Goal: Information Seeking & Learning: Find specific fact

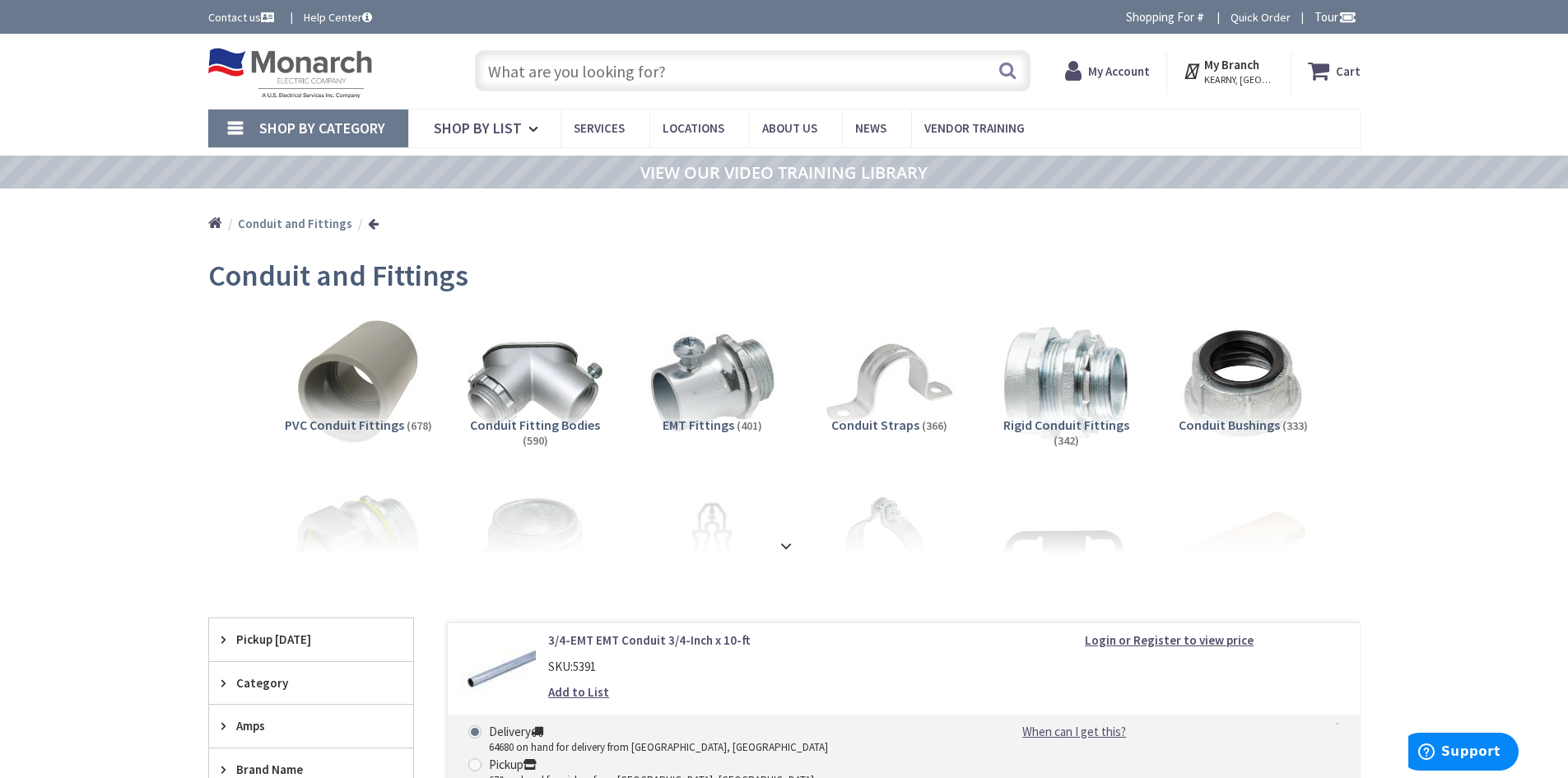
click at [671, 71] on input "text" at bounding box center [753, 70] width 556 height 41
paste input "5398"
type input "5398"
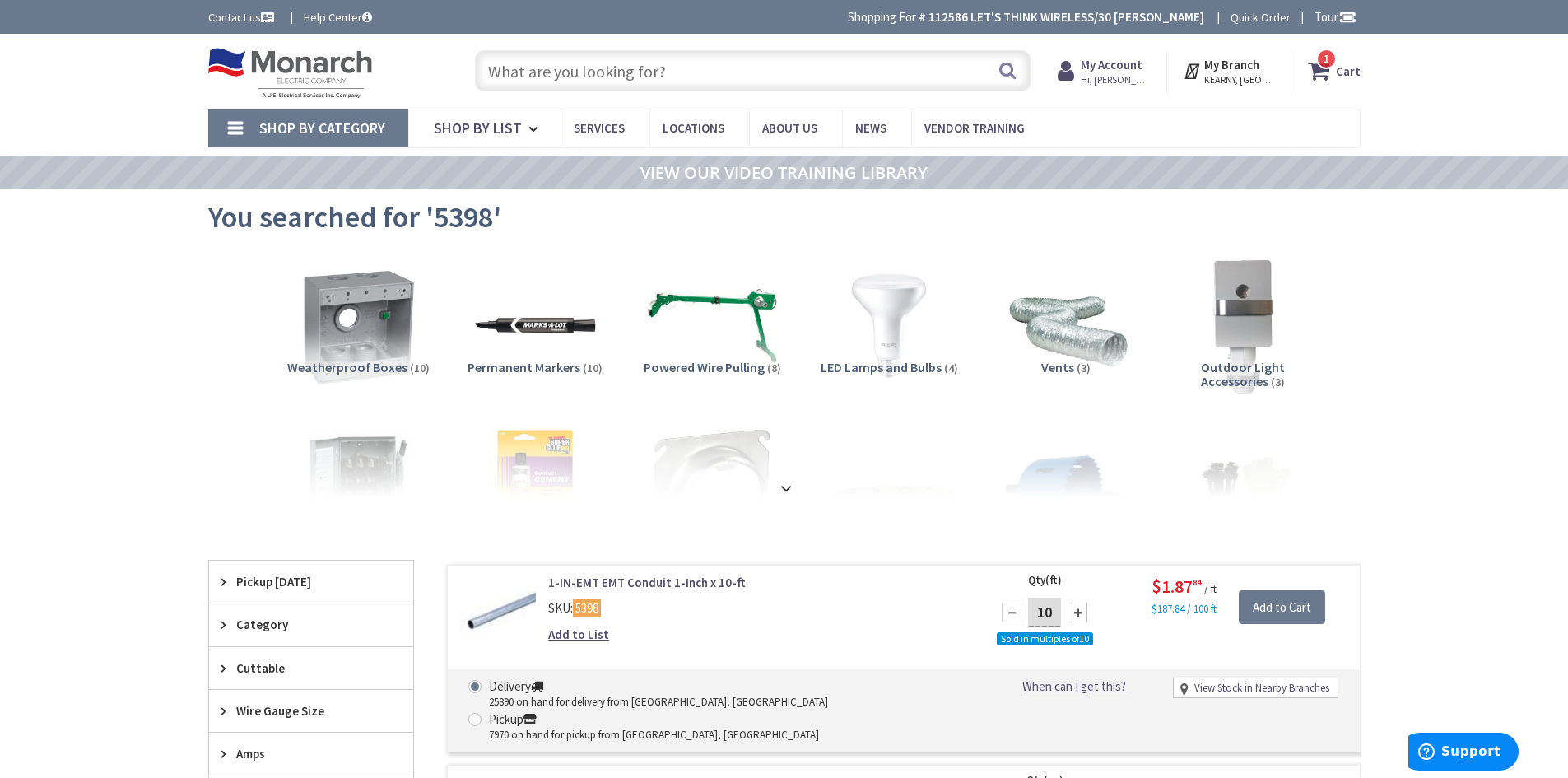
click at [628, 69] on input "text" at bounding box center [753, 70] width 556 height 41
paste input "73939"
type input "73939"
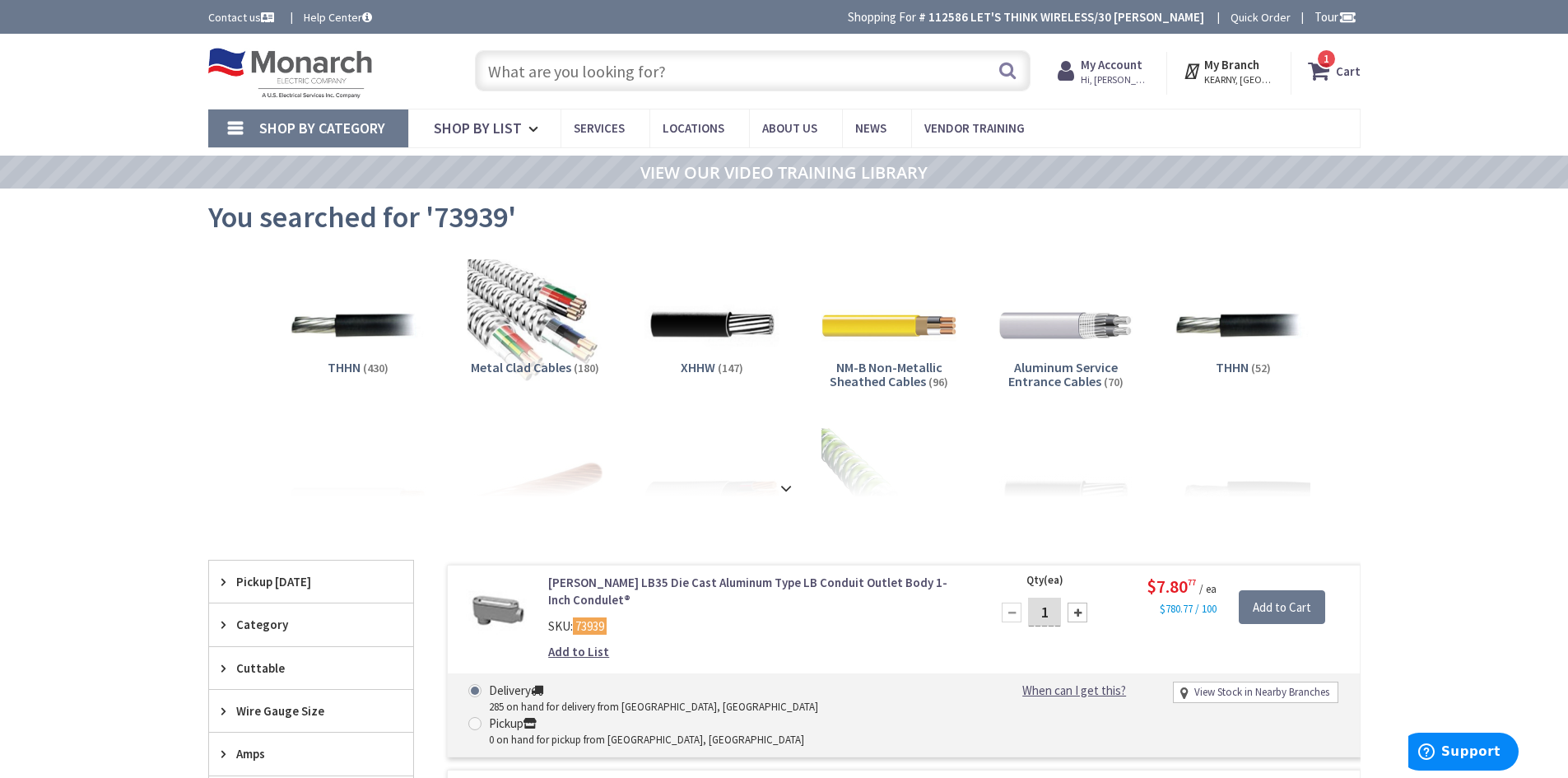
click at [605, 69] on input "text" at bounding box center [753, 70] width 556 height 41
paste input "72907"
type input "72907"
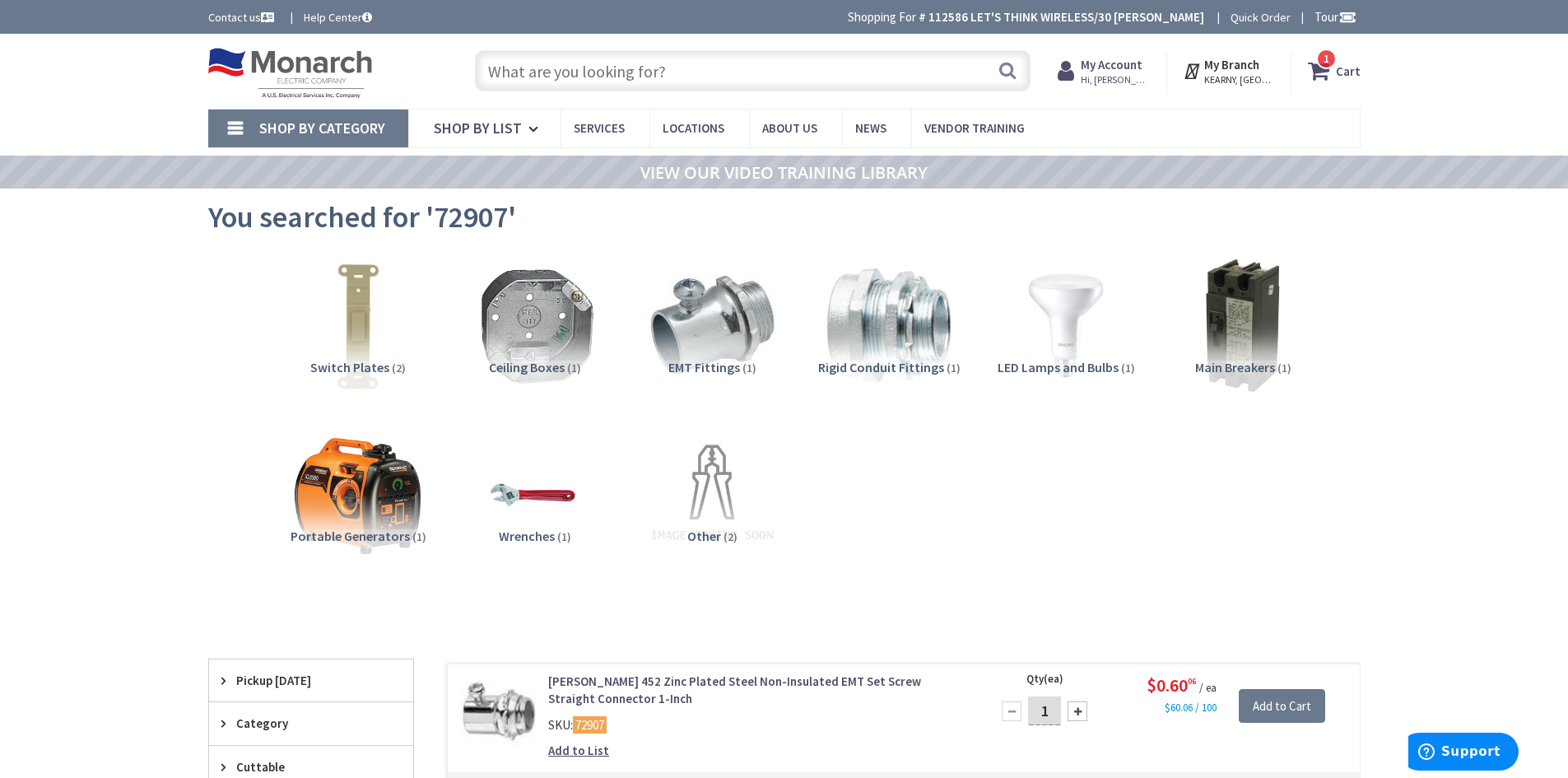
click at [634, 69] on input "text" at bounding box center [753, 70] width 556 height 41
paste input "72907"
type input "72907"
click at [677, 70] on input "text" at bounding box center [753, 70] width 556 height 41
paste input "72948"
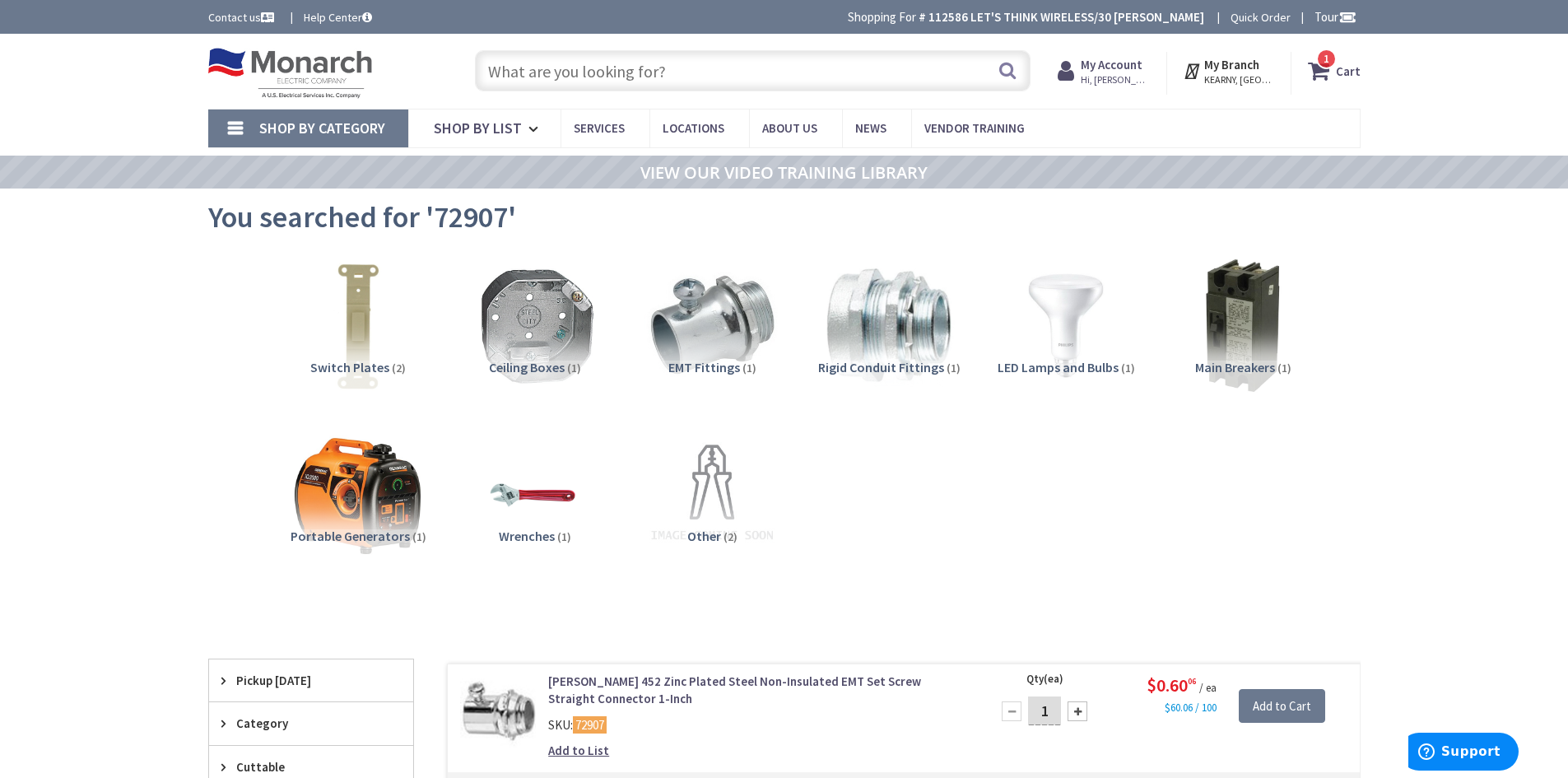
type input "72948"
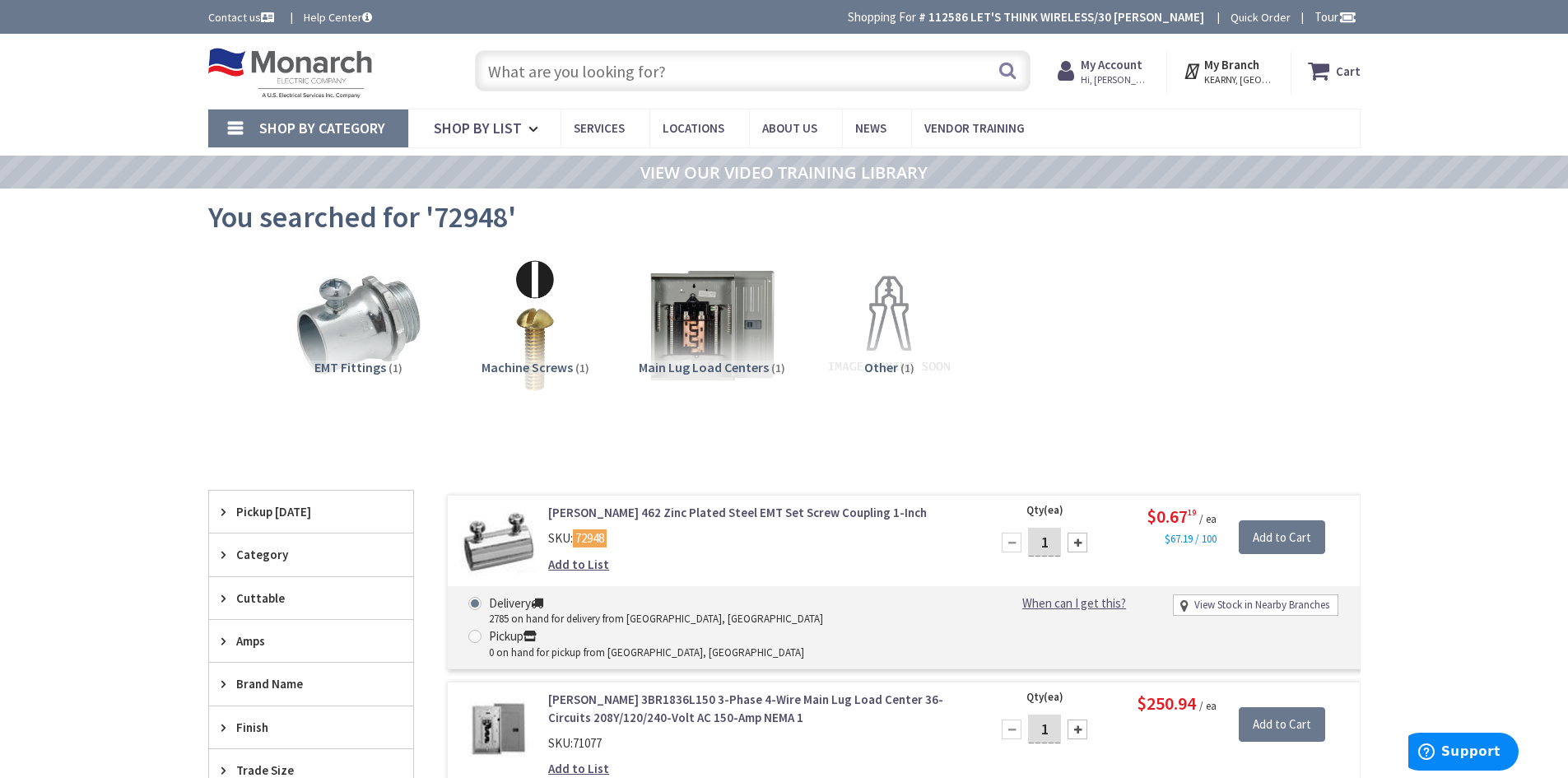
click at [620, 73] on input "text" at bounding box center [753, 70] width 556 height 41
paste input "72496"
type input "72496"
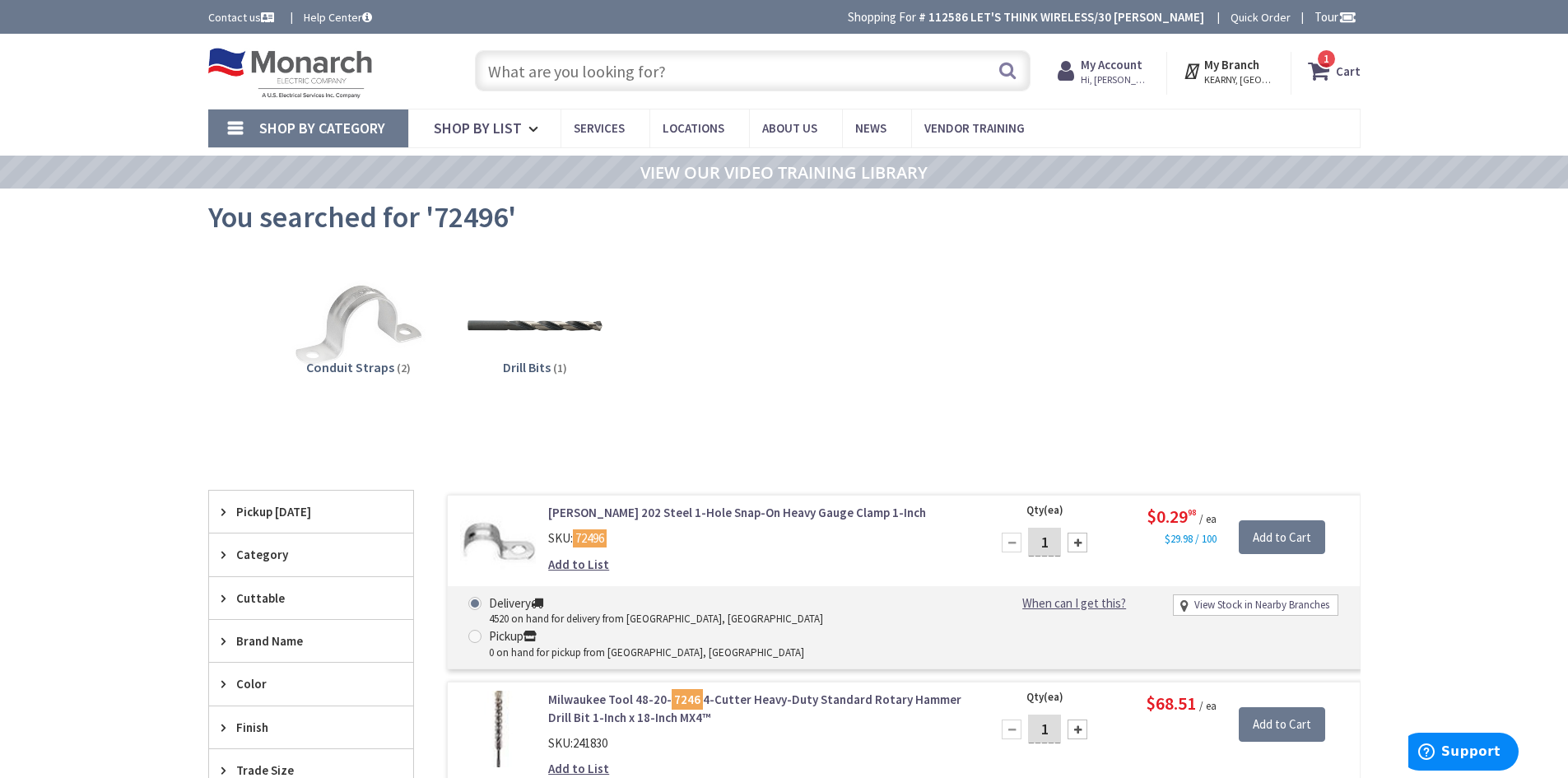
drag, startPoint x: 712, startPoint y: 71, endPoint x: 544, endPoint y: 84, distance: 168.5
click at [547, 84] on input "text" at bounding box center [753, 70] width 556 height 41
paste input "CRS LB35MTC"
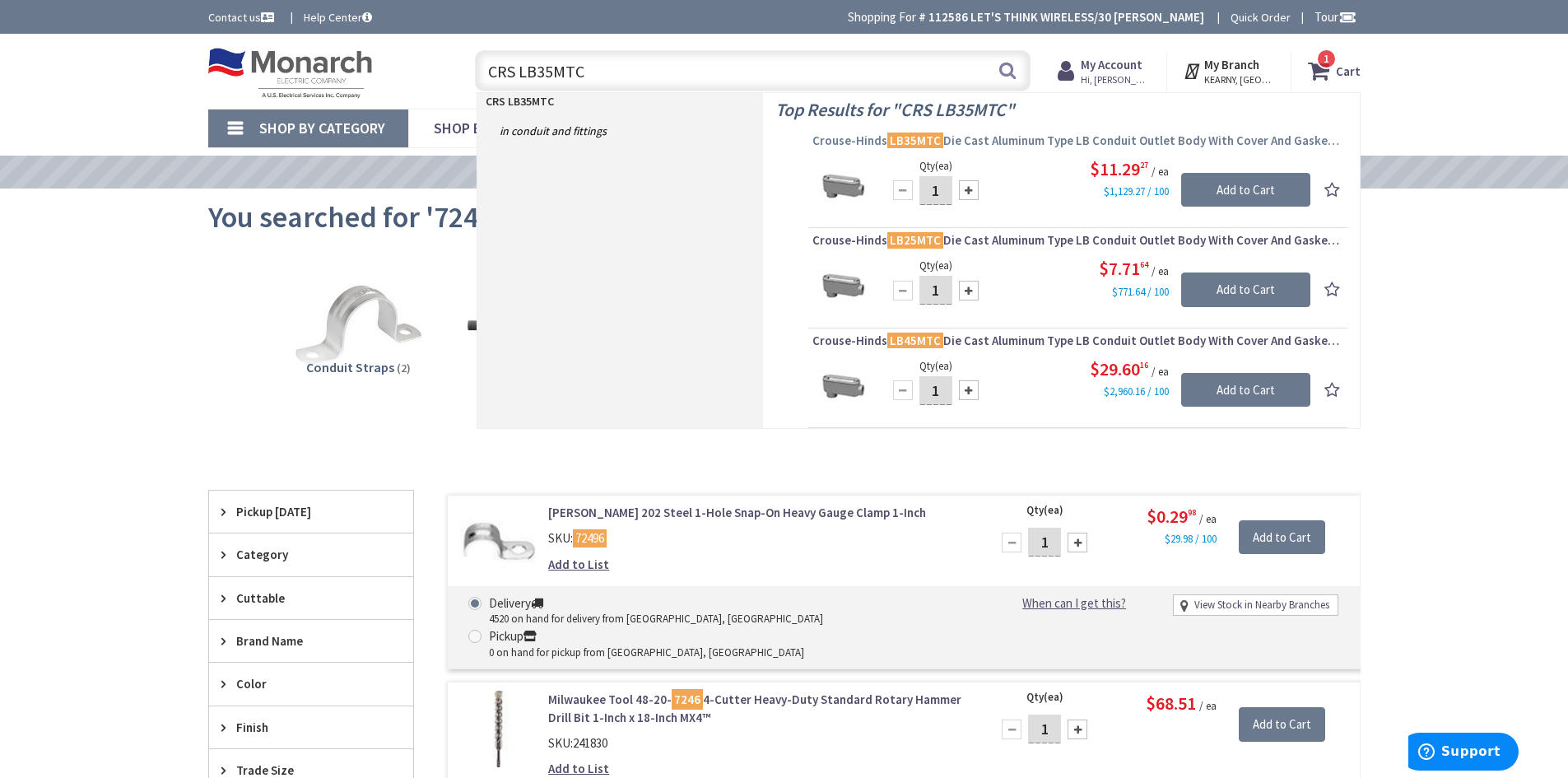
type input "CRS LB35MTC"
click at [949, 140] on span "Crouse-Hinds LB35MTC Die Cast Aluminum Type LB Conduit Outlet Body With Cover A…" at bounding box center [1077, 141] width 531 height 17
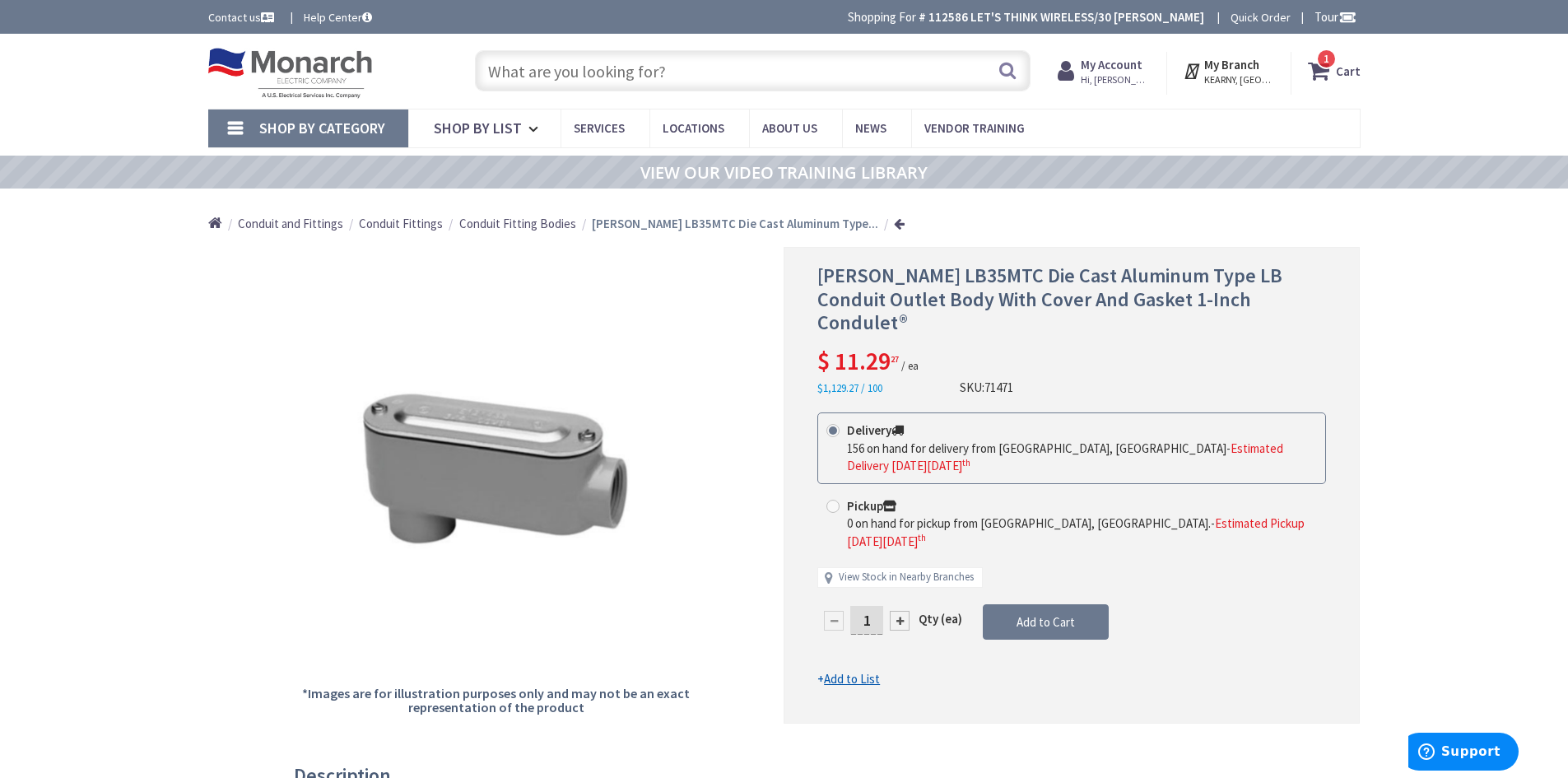
click at [697, 75] on input "text" at bounding box center [753, 70] width 556 height 41
paste input "73939"
type input "73939"
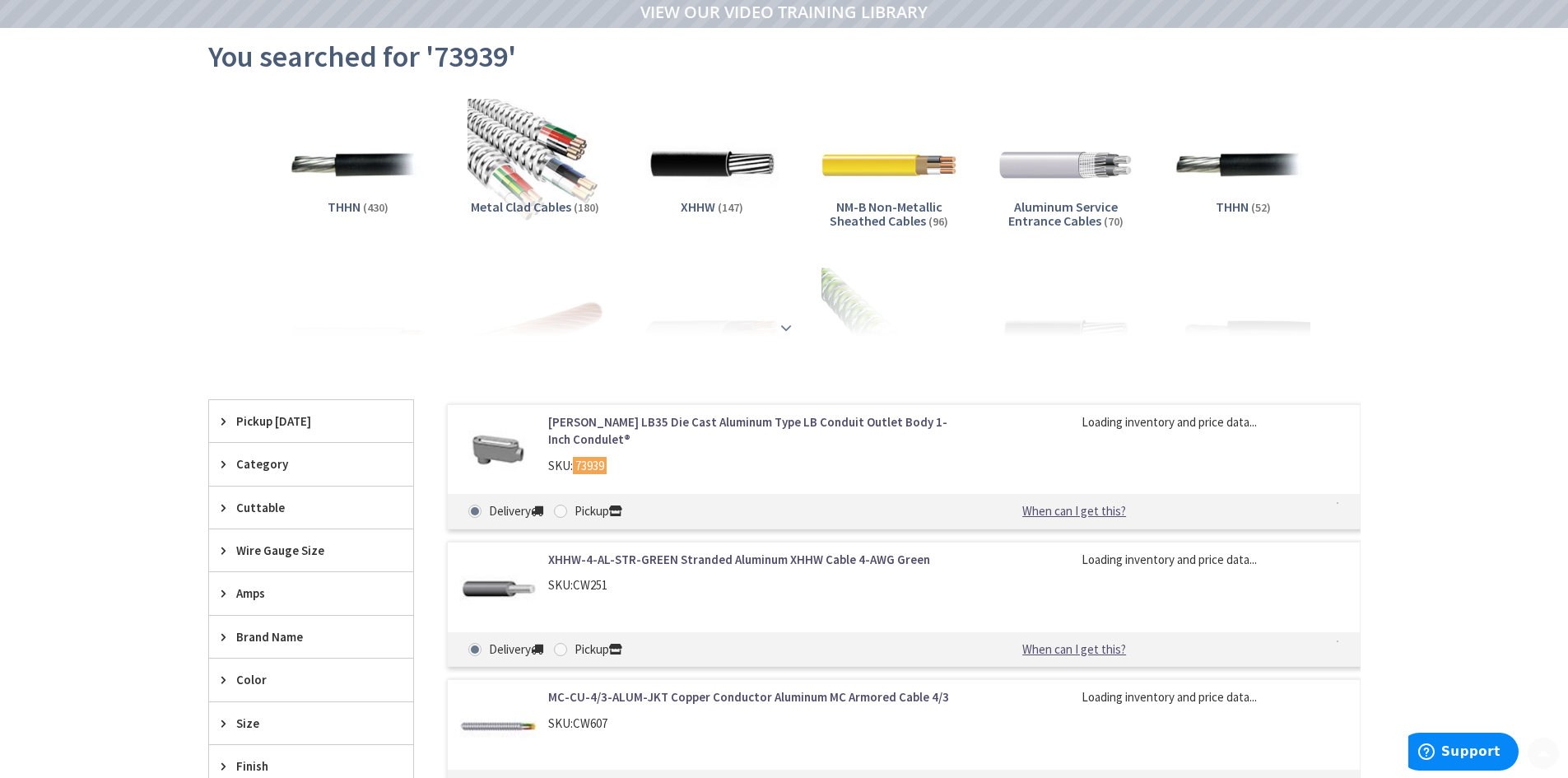
scroll to position [165, 0]
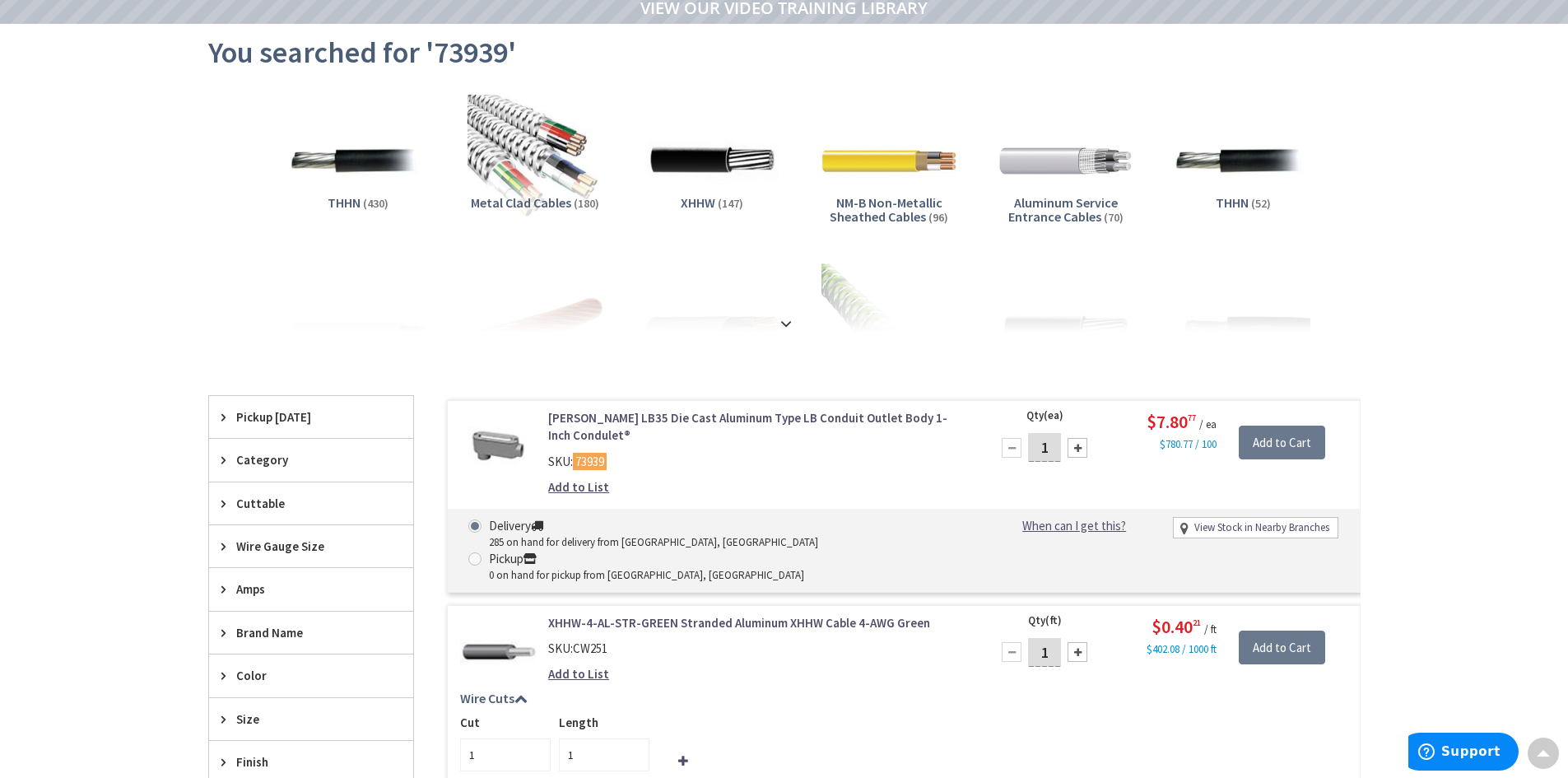
click at [645, 420] on link "[PERSON_NAME] LB35 Die Cast Aluminum Type LB Conduit Outlet Body 1-Inch Condule…" at bounding box center [758, 427] width 419 height 35
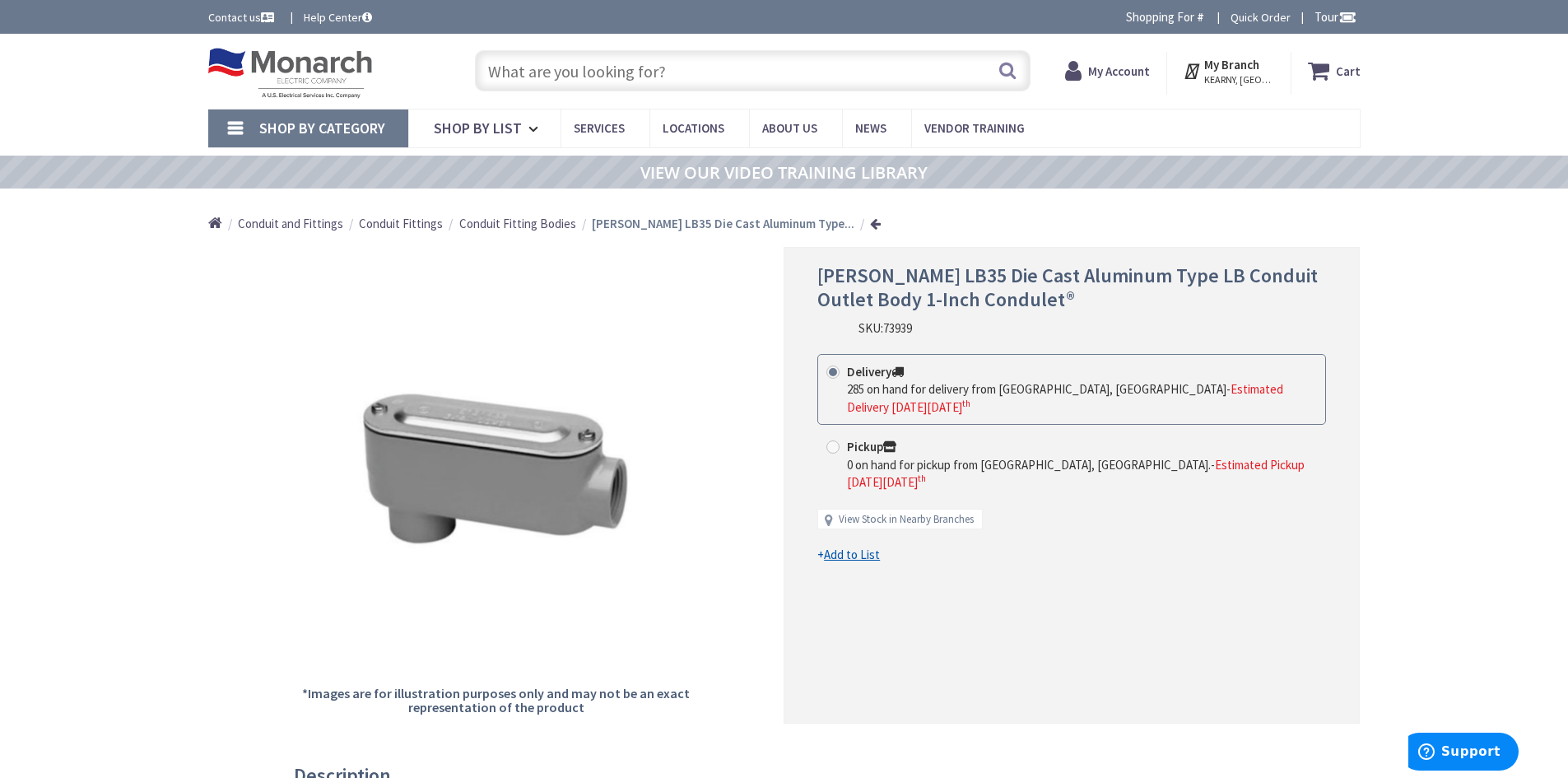
scroll to position [83, 0]
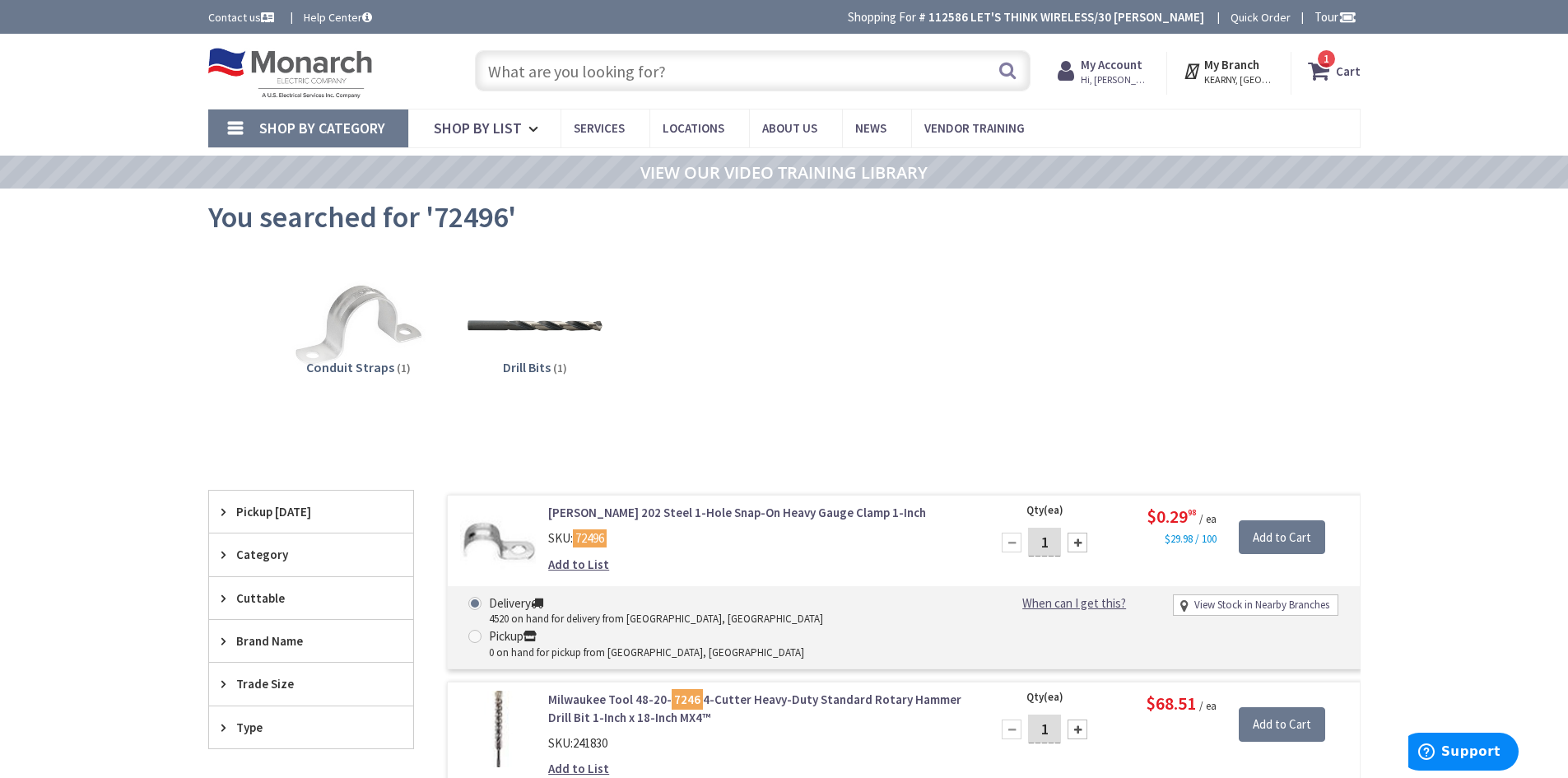
drag, startPoint x: 930, startPoint y: 539, endPoint x: 925, endPoint y: 527, distance: 13.0
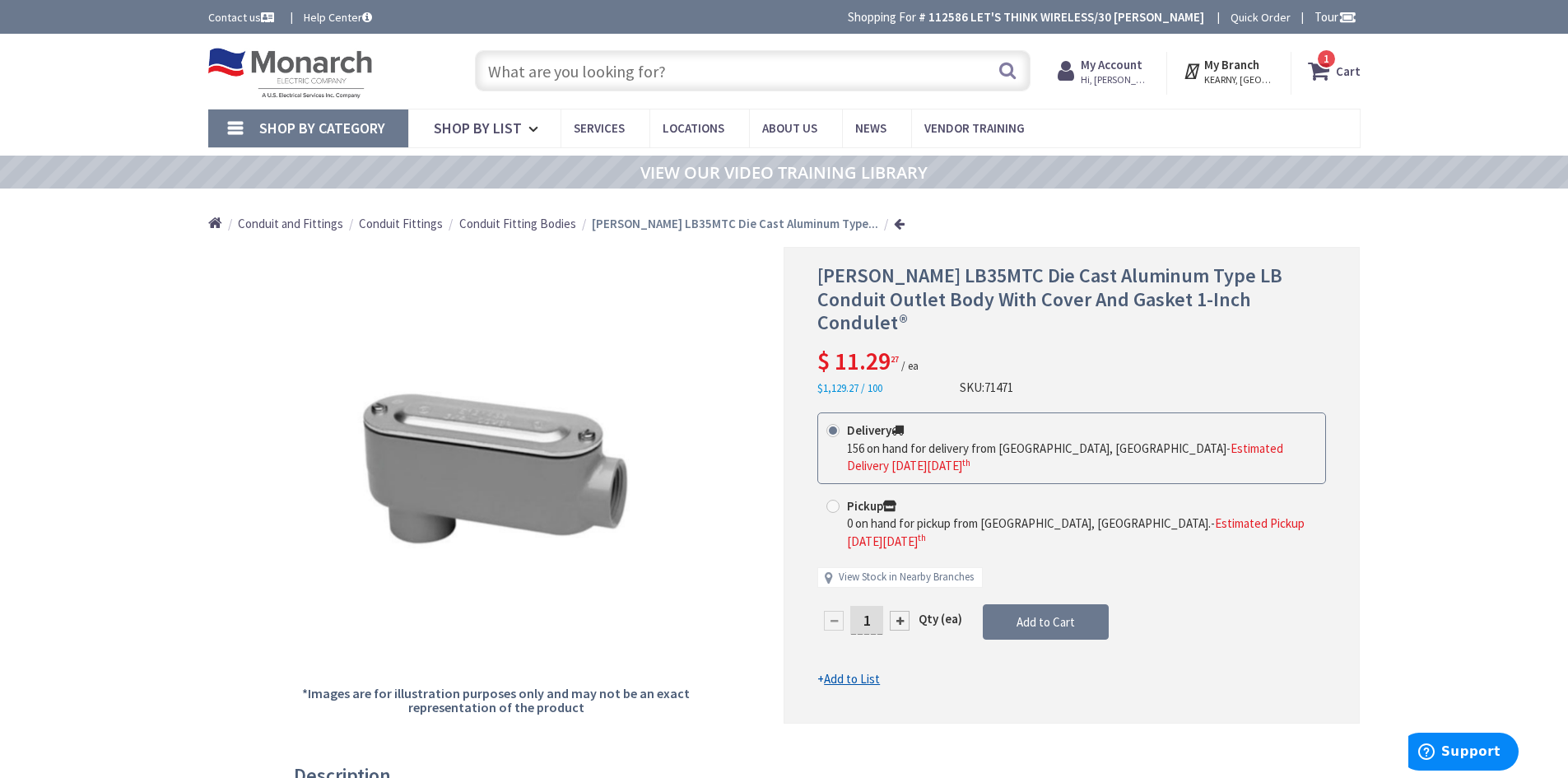
click at [674, 80] on input "text" at bounding box center [753, 70] width 556 height 41
paste input "BLINE B2210PAZN"
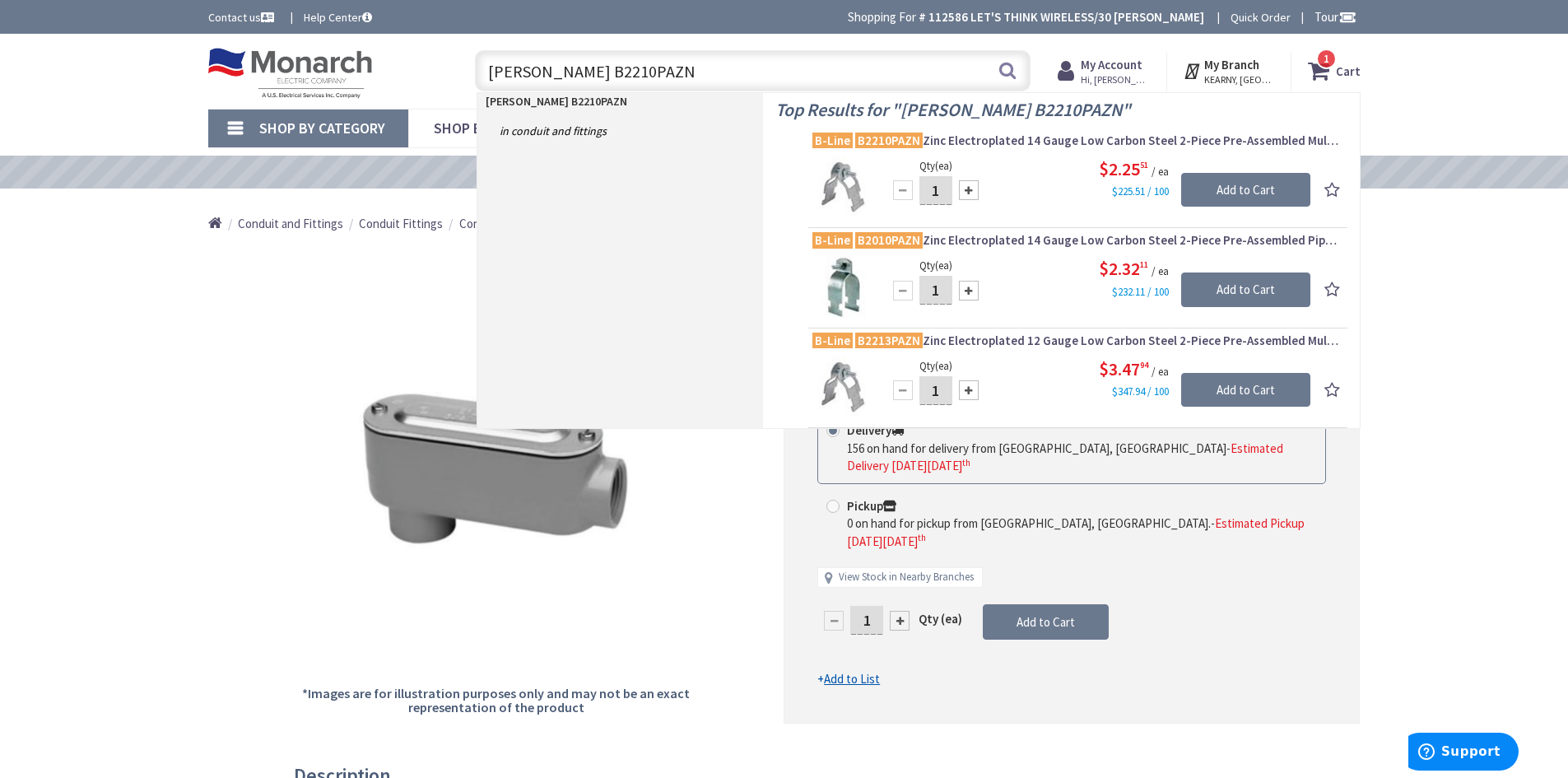
type input "BLINE B2210PAZN"
